Goal: Check status

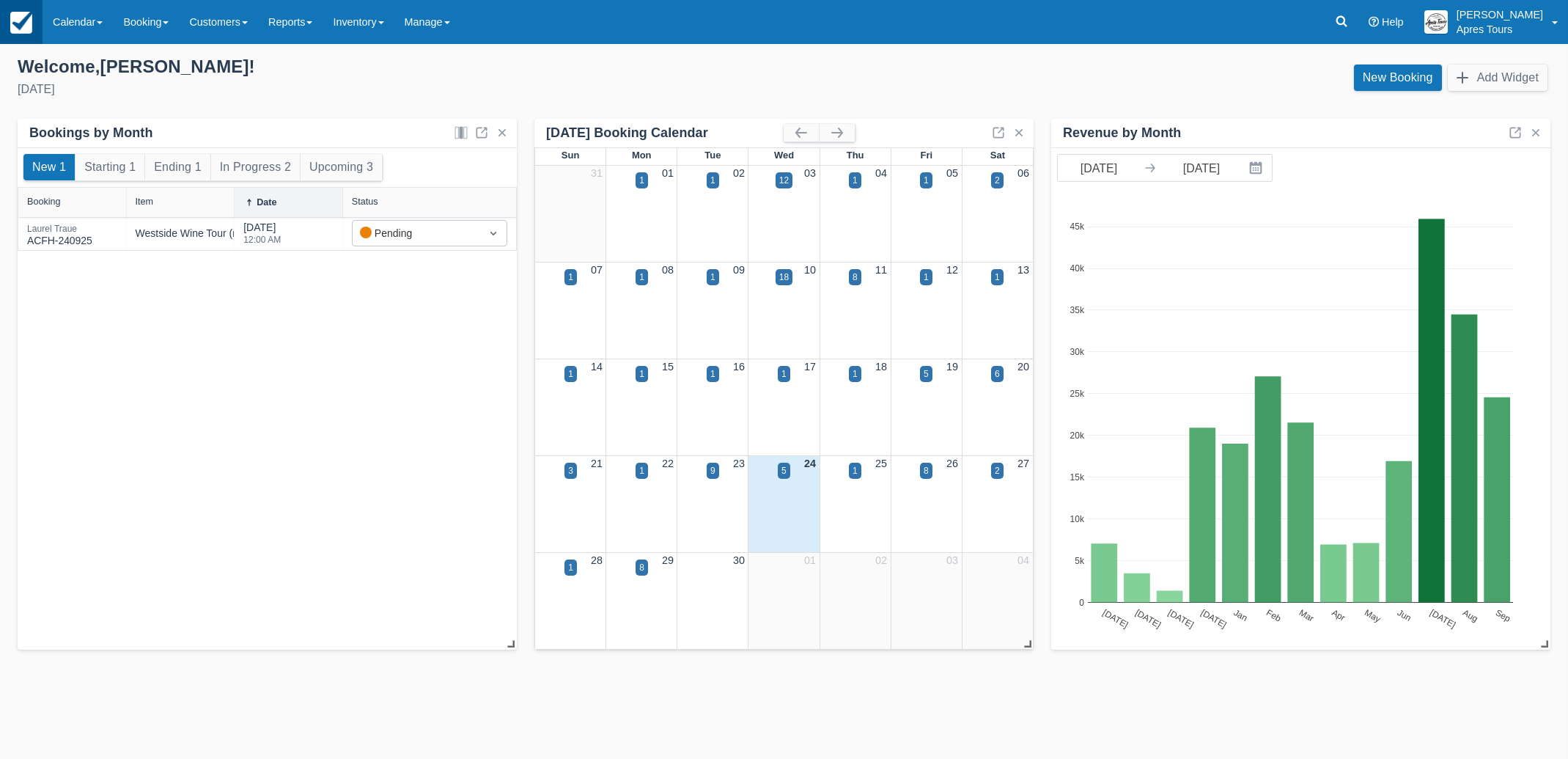
click at [22, 23] on img at bounding box center [21, 22] width 22 height 22
click at [71, 29] on link "Calendar" at bounding box center [77, 22] width 70 height 44
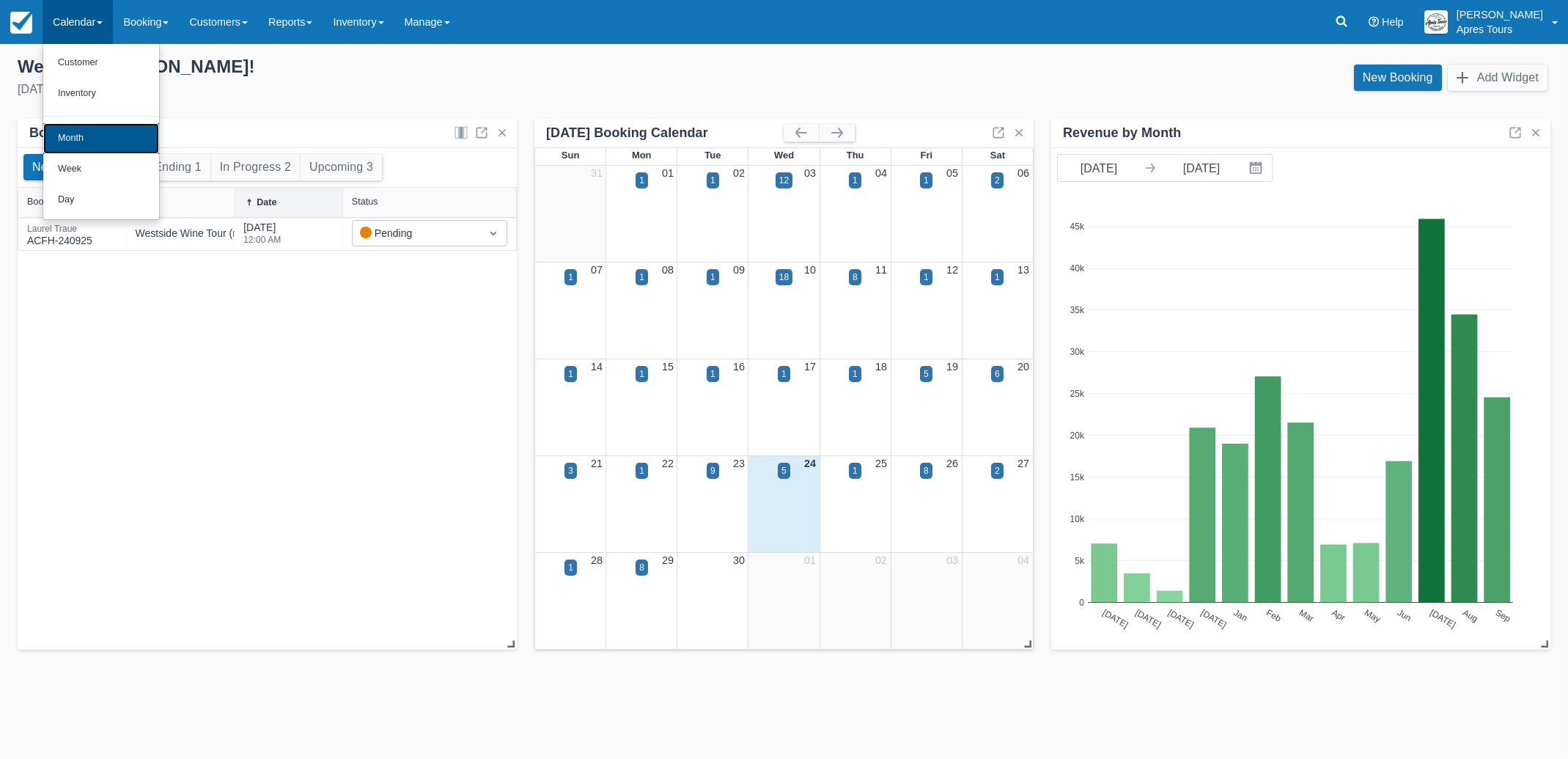
click at [76, 144] on link "Month" at bounding box center [101, 138] width 116 height 31
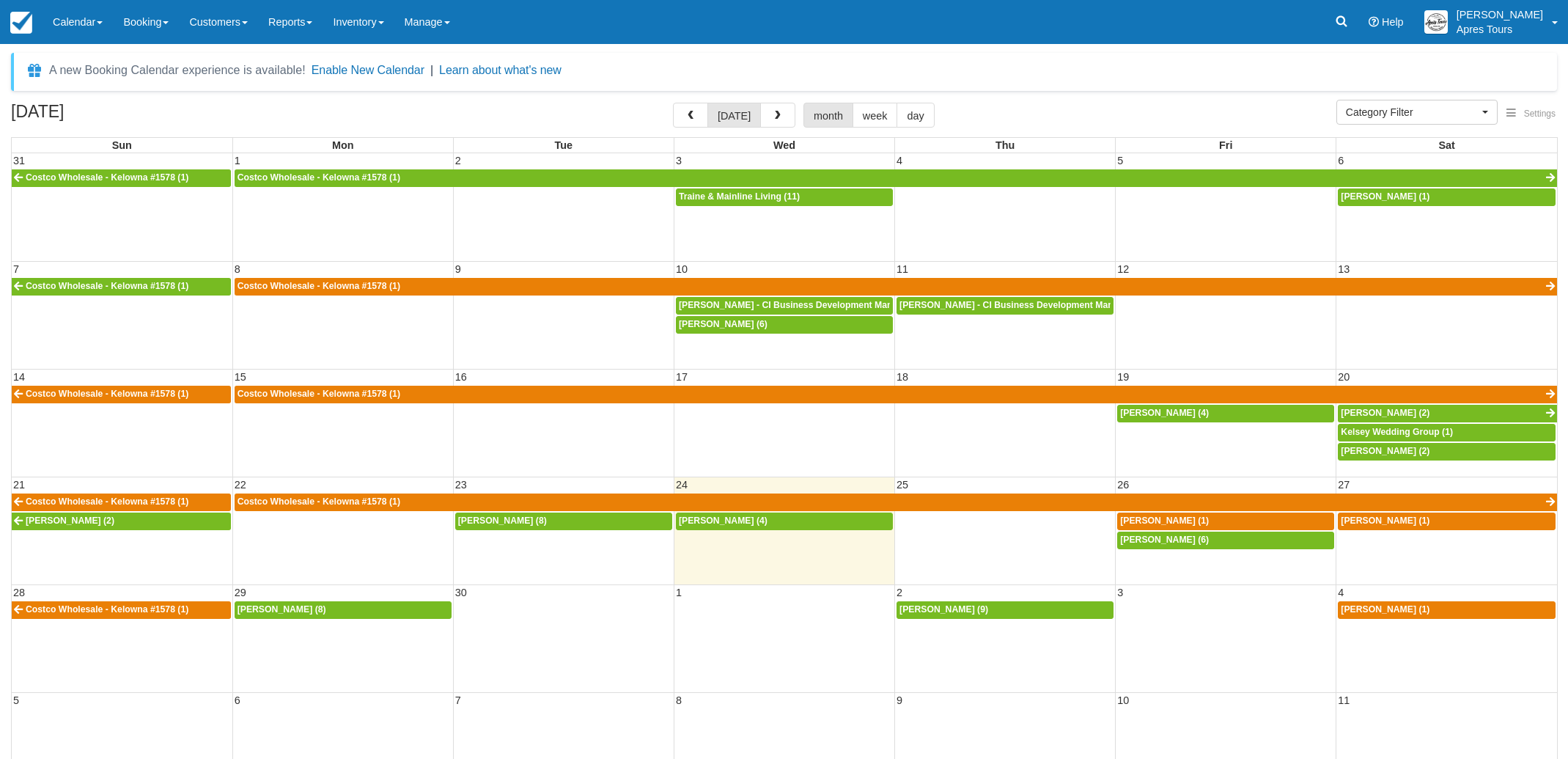
select select
click at [951, 608] on span "Jade Stevenson (9)" at bounding box center [943, 609] width 89 height 10
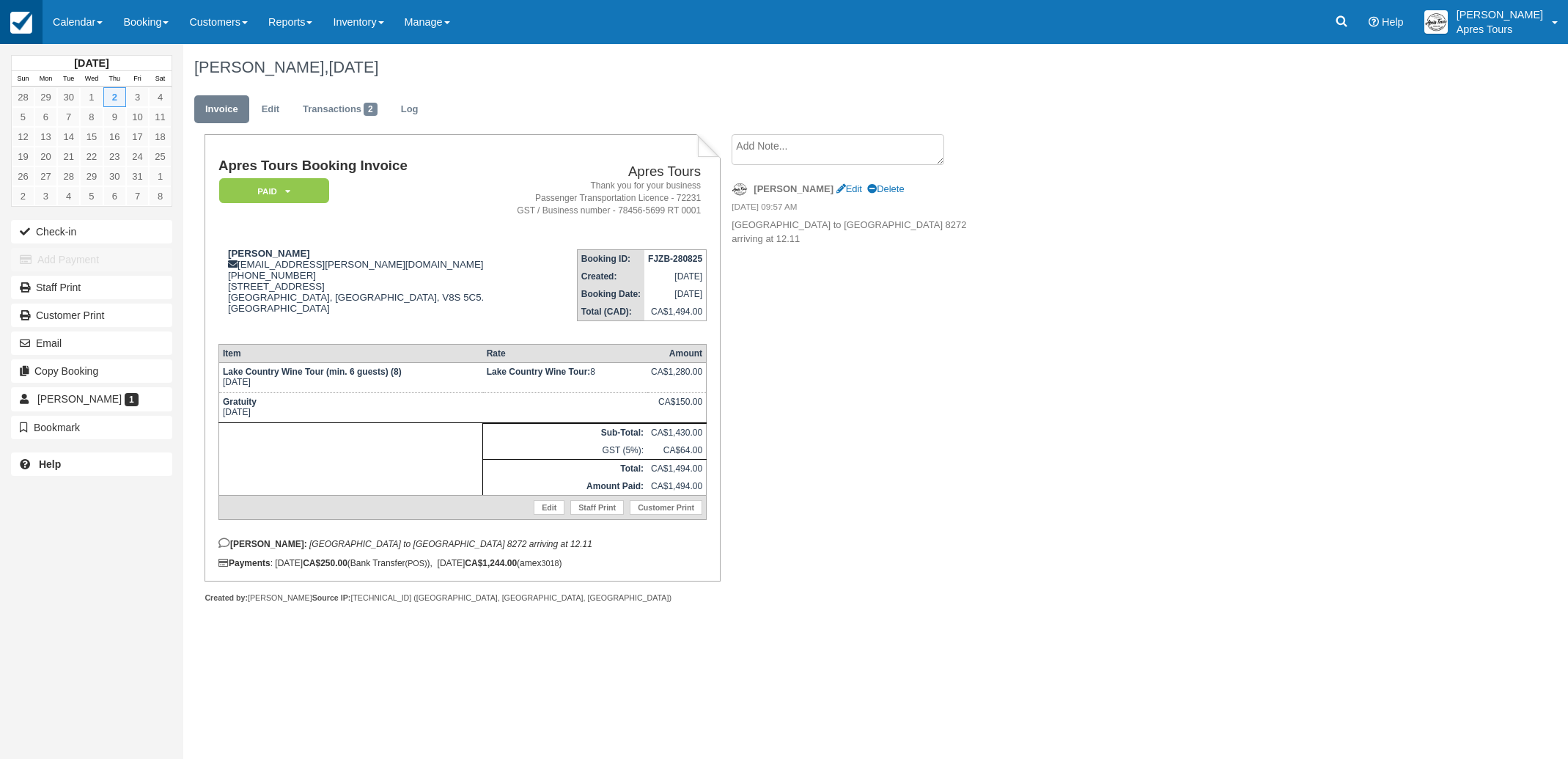
click at [19, 22] on img at bounding box center [21, 22] width 22 height 22
